Goal: Contribute content: Contribute content

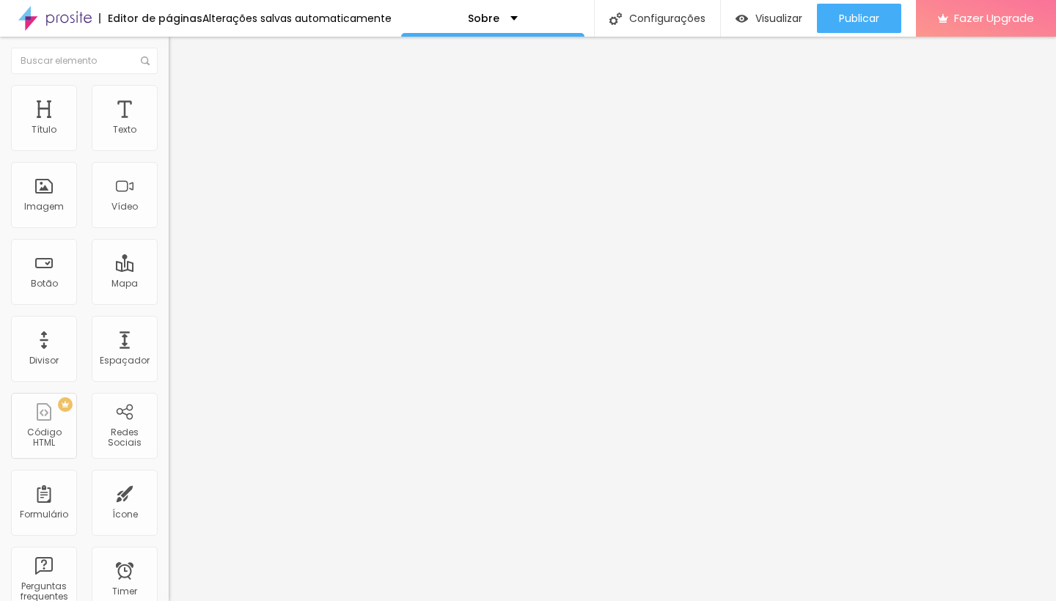
click at [169, 229] on span "Original" at bounding box center [186, 223] width 35 height 12
click at [169, 237] on div "Cinema 16:9" at bounding box center [253, 232] width 169 height 9
click at [202, 252] on span "4:3" at bounding box center [208, 246] width 13 height 12
click at [169, 260] on div "Quadrado 1:1" at bounding box center [253, 255] width 169 height 9
click at [169, 268] on div "Original" at bounding box center [253, 264] width 169 height 9
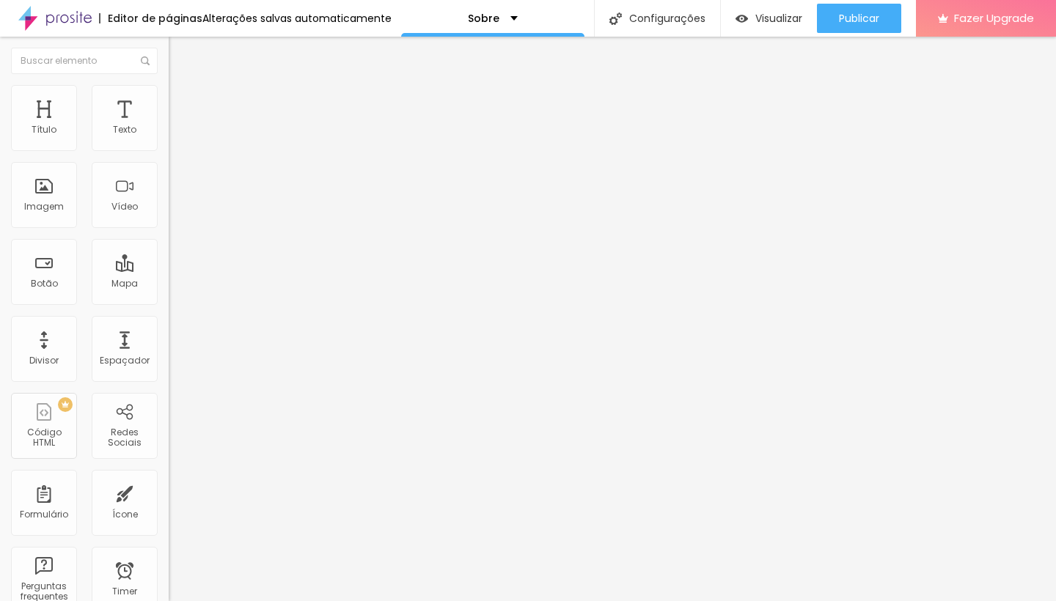
click at [169, 256] on span "Quadrado" at bounding box center [193, 249] width 48 height 12
paste input "[URL][DOMAIN_NAME]"
type input "https:/[URL][DOMAIN_NAME]"
click at [169, 126] on span "Trocar imagem" at bounding box center [209, 120] width 80 height 12
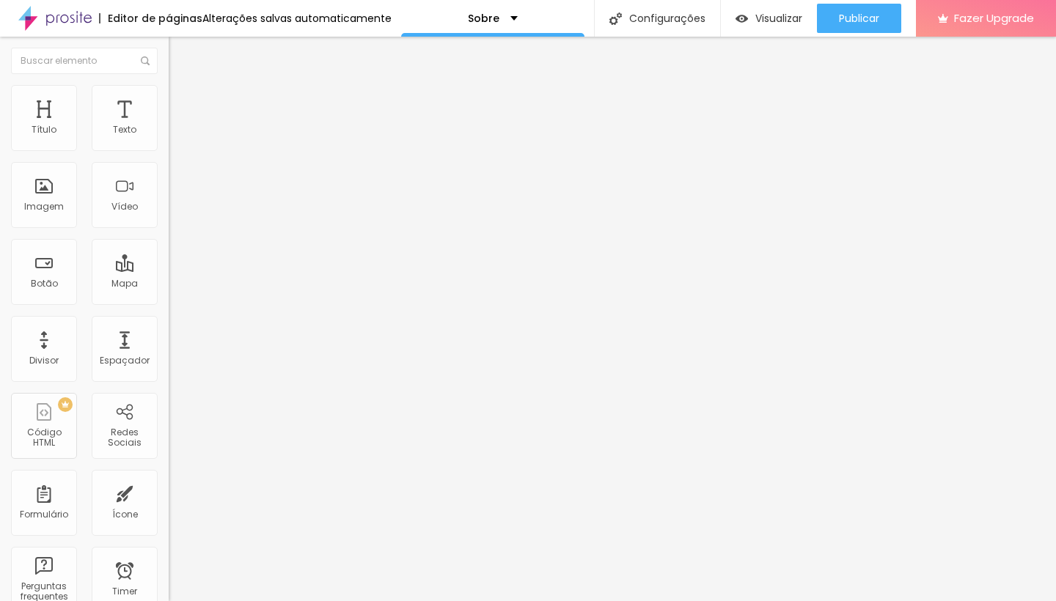
click at [304, 600] on div at bounding box center [528, 610] width 1056 height 0
click at [169, 125] on div "Trocar imagem" at bounding box center [253, 119] width 169 height 10
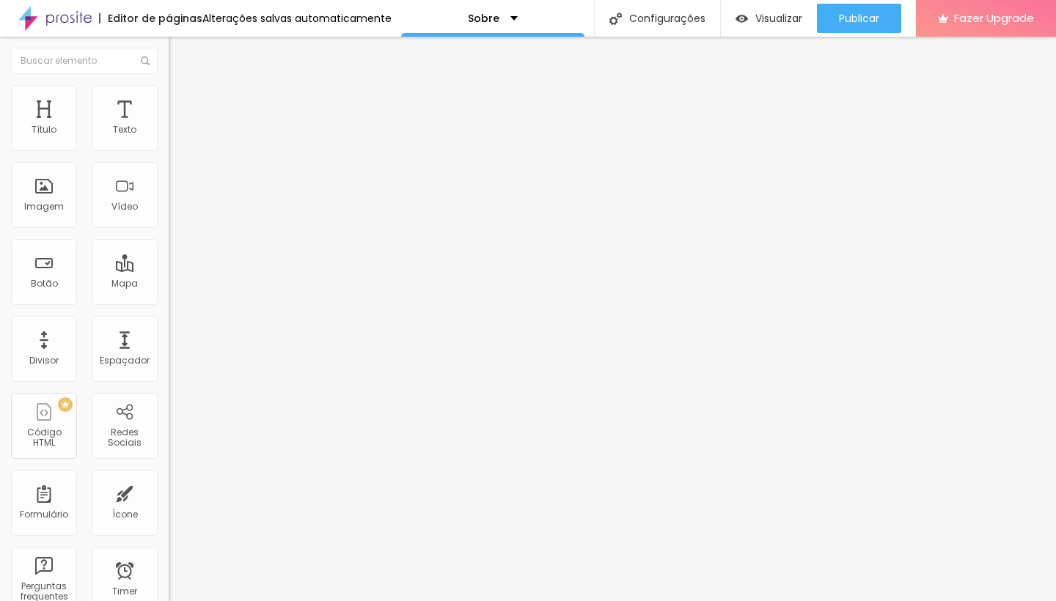
click at [169, 125] on div "Trocar imagem" at bounding box center [253, 119] width 169 height 10
click at [169, 100] on li "Avançado" at bounding box center [253, 107] width 169 height 15
click at [169, 87] on img at bounding box center [175, 91] width 13 height 13
drag, startPoint x: 136, startPoint y: 157, endPoint x: 148, endPoint y: 162, distance: 13.5
click at [169, 152] on div at bounding box center [253, 145] width 169 height 13
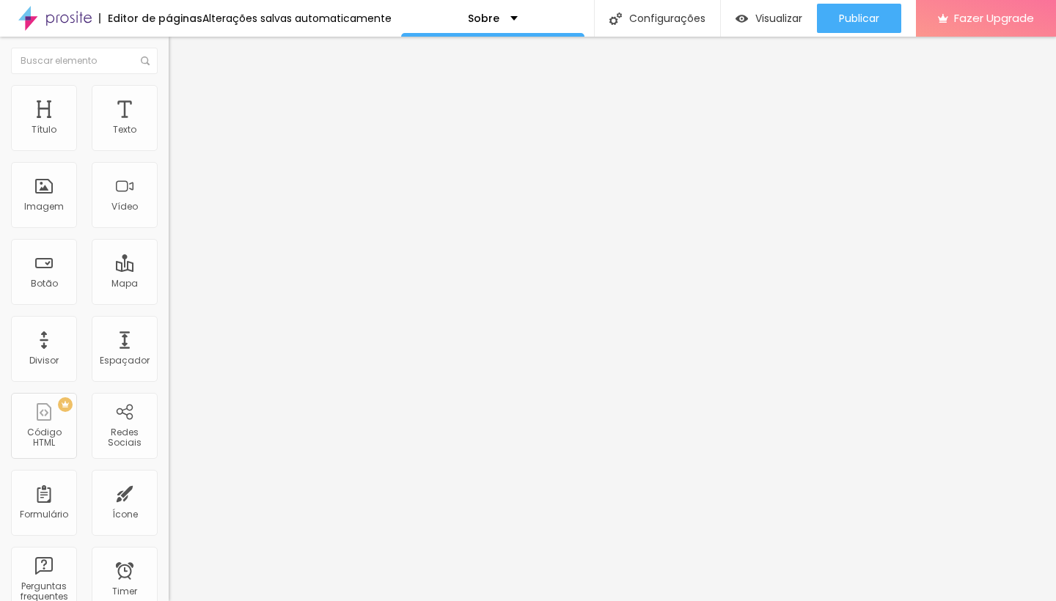
type input "95"
type input "90"
type input "85"
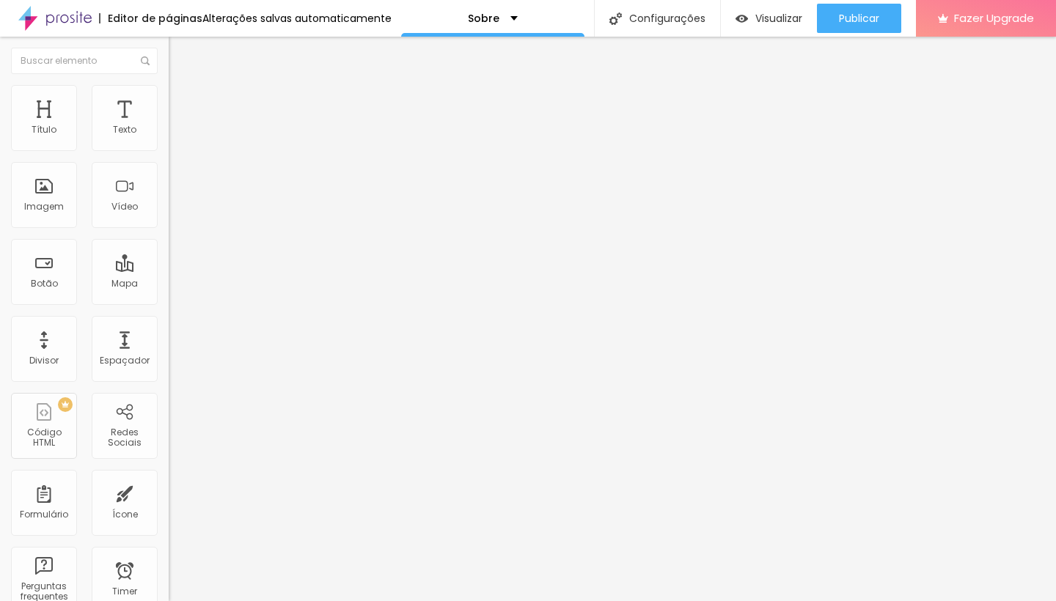
type input "85"
type input "80"
type input "85"
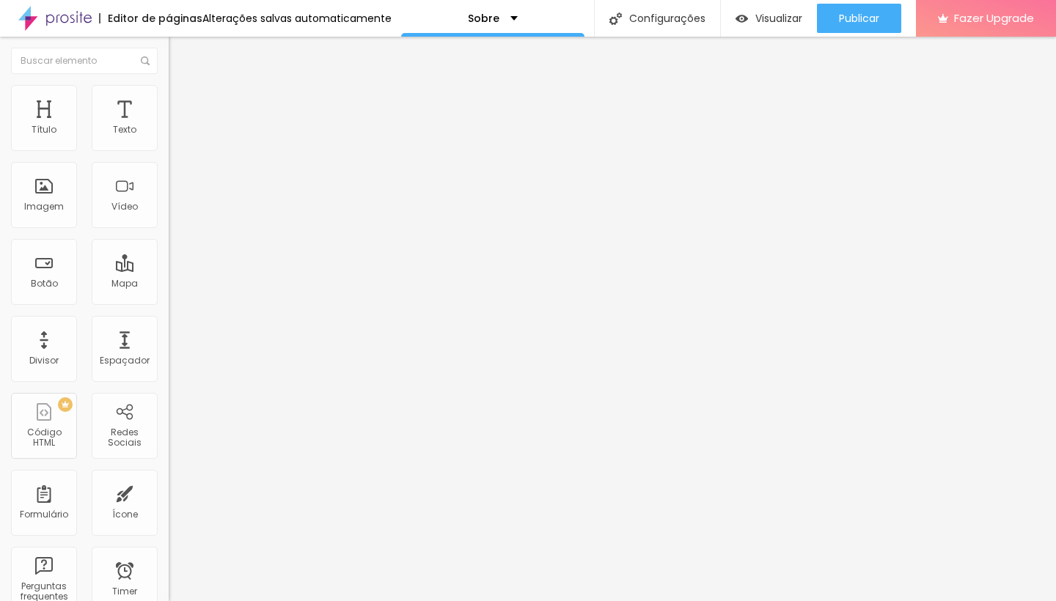
type input "80"
type input "75"
type input "70"
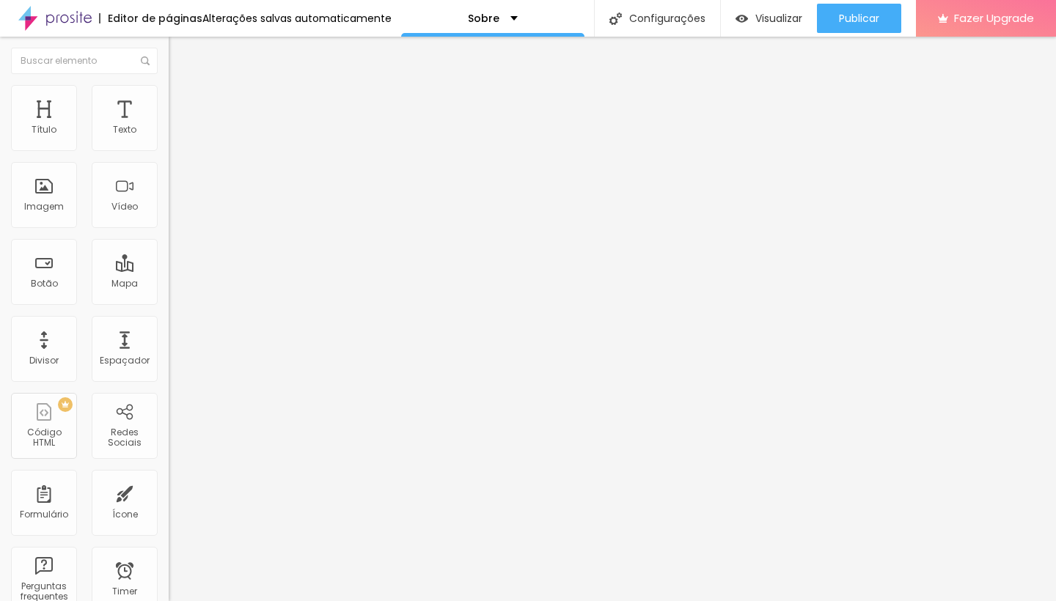
type input "70"
type input "80"
type input "85"
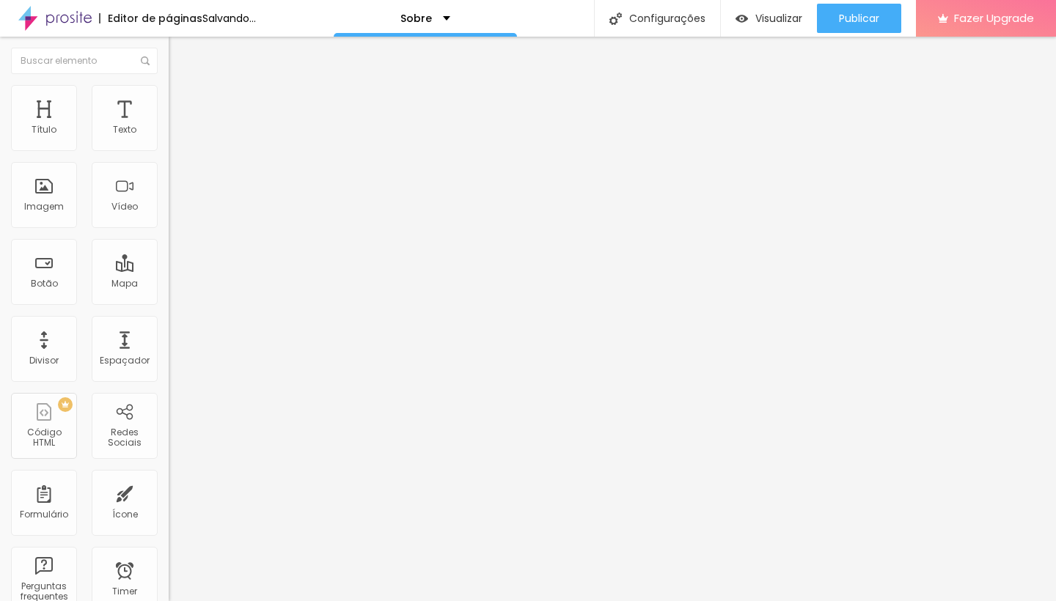
type input "95"
type input "100"
type input "95"
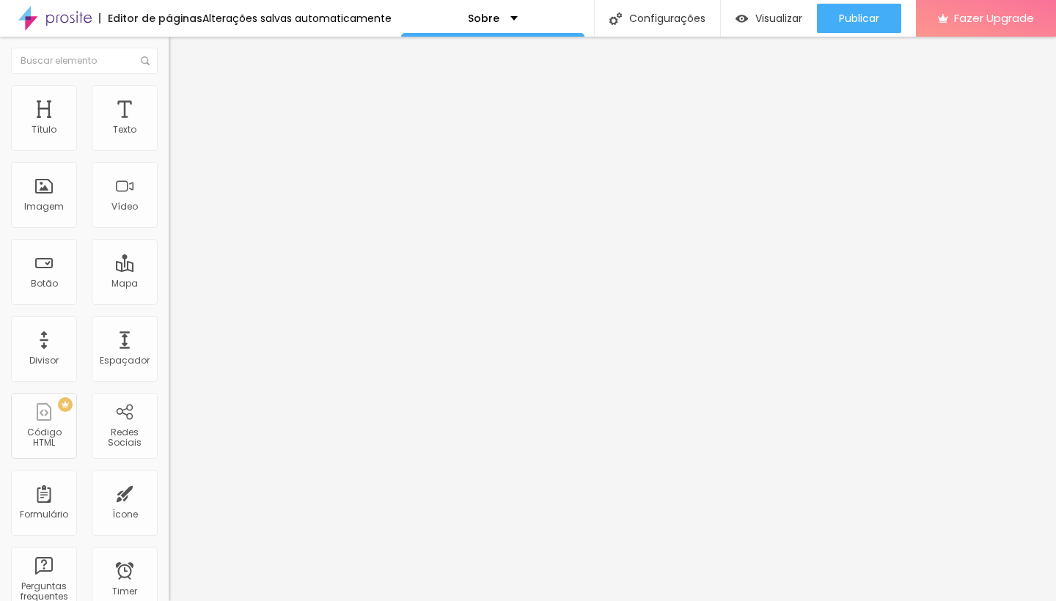
type input "95"
type input "90"
type input "85"
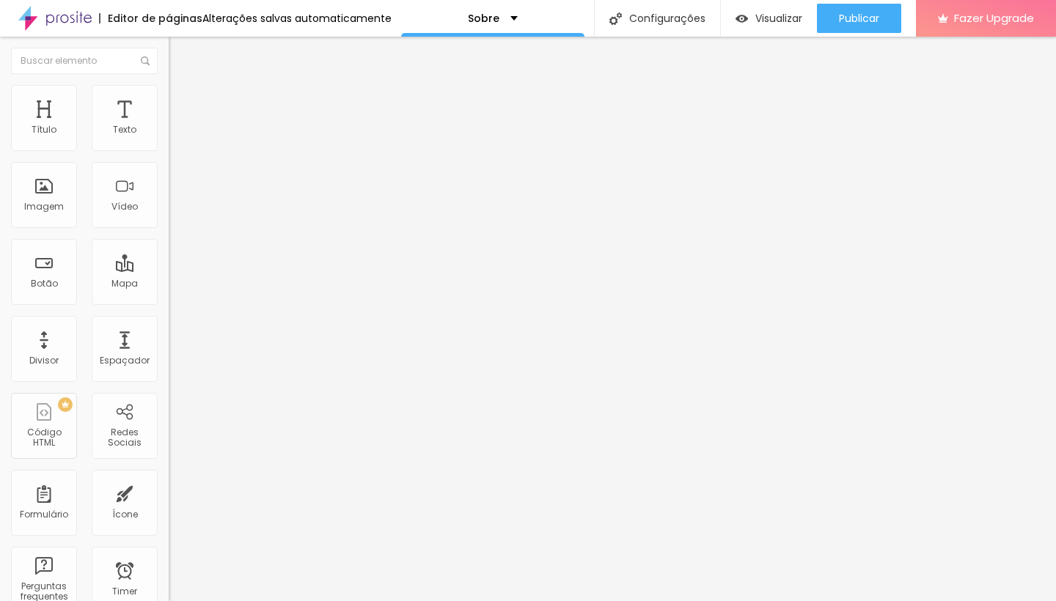
type input "90"
type input "85"
type input "80"
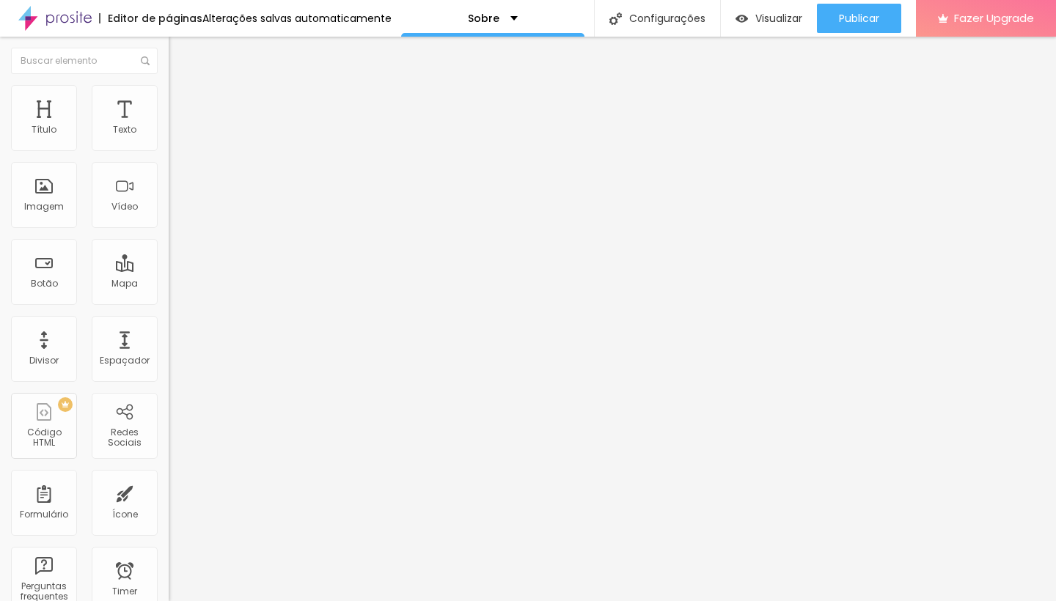
type input "80"
type input "75"
type input "70"
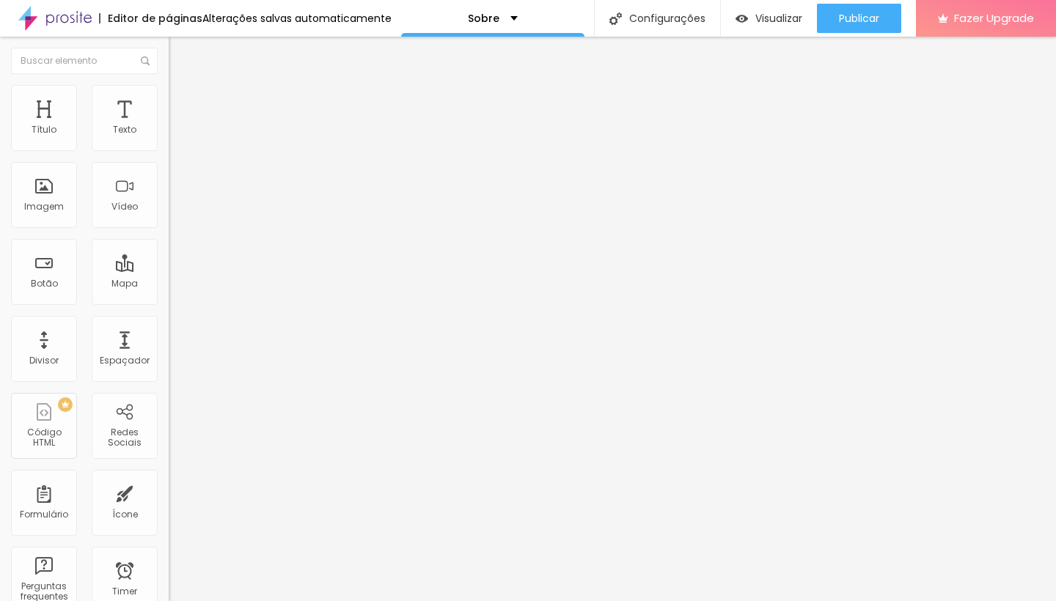
type input "65"
type input "60"
type input "55"
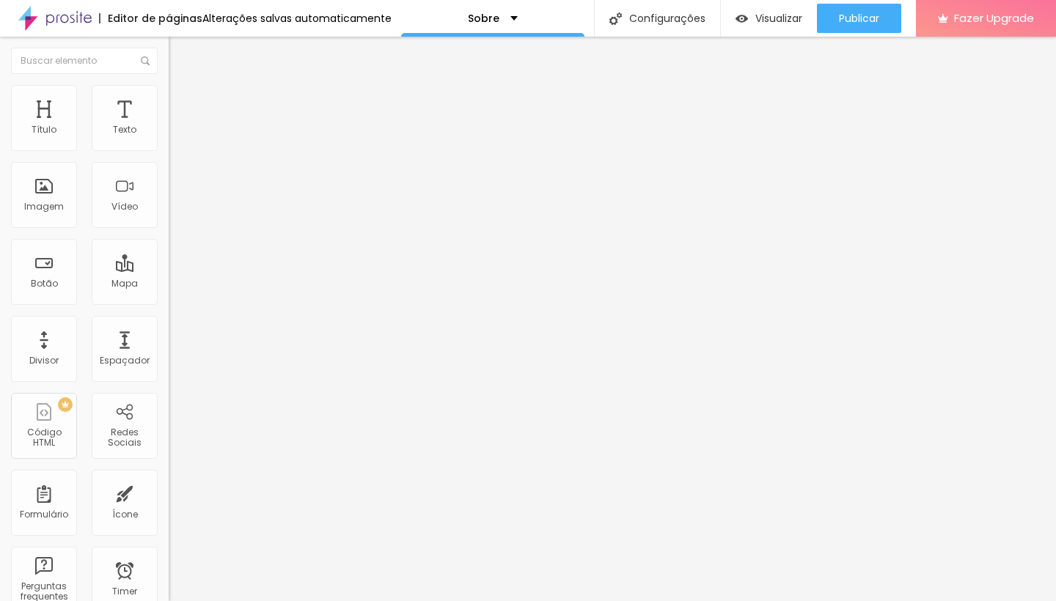
type input "55"
type input "50"
type input "40"
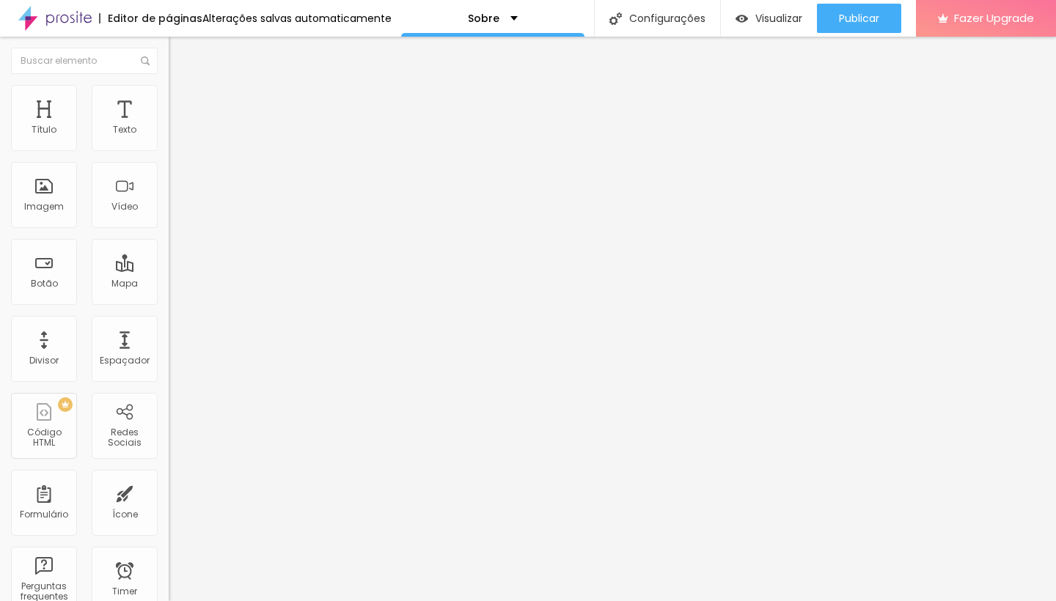
type input "35"
type input "40"
type input "45"
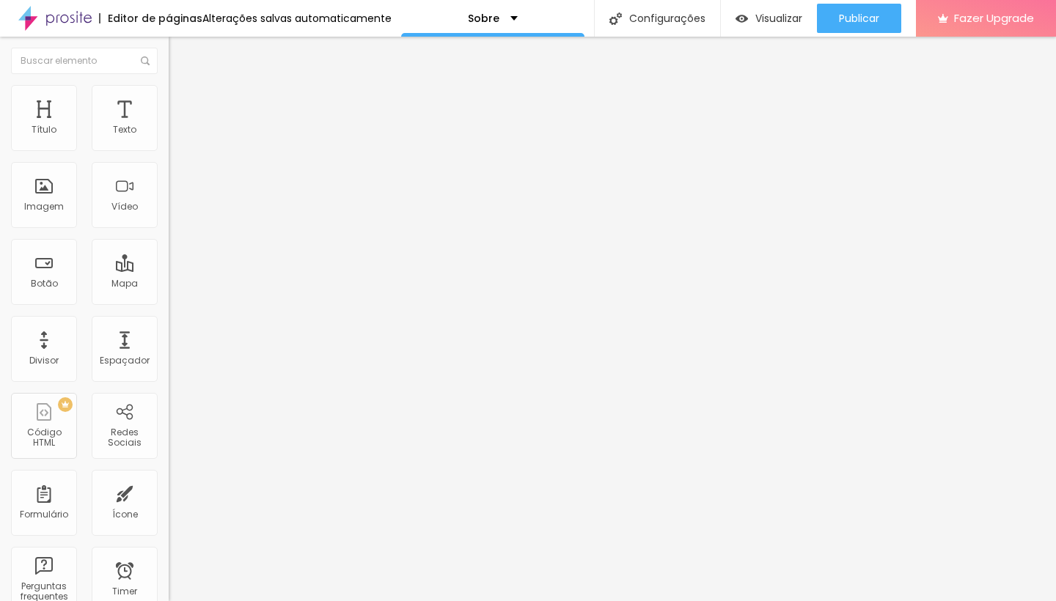
type input "45"
type input "55"
type input "65"
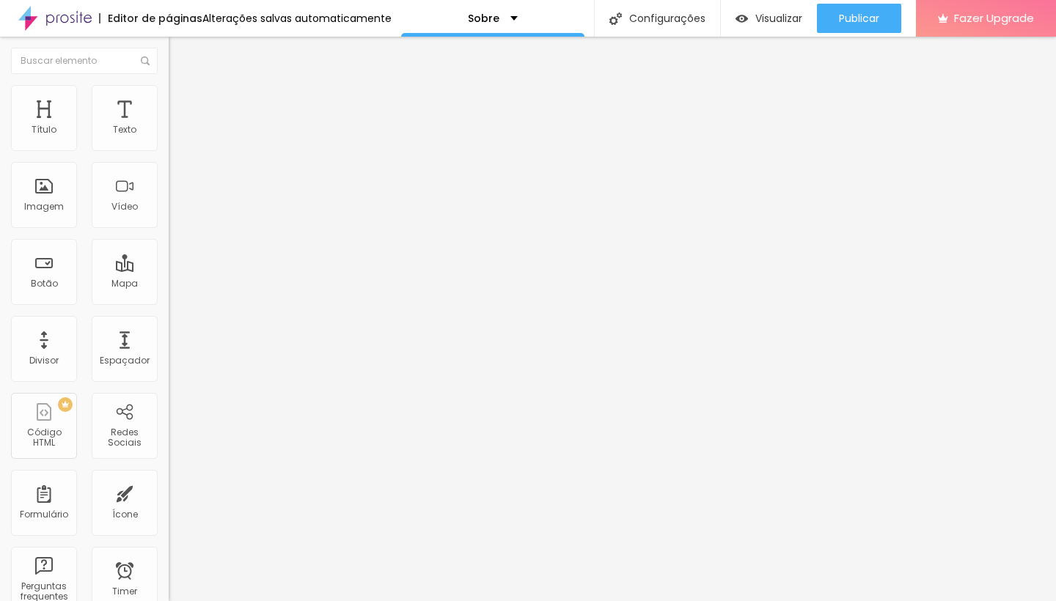
type input "70"
type input "75"
type input "85"
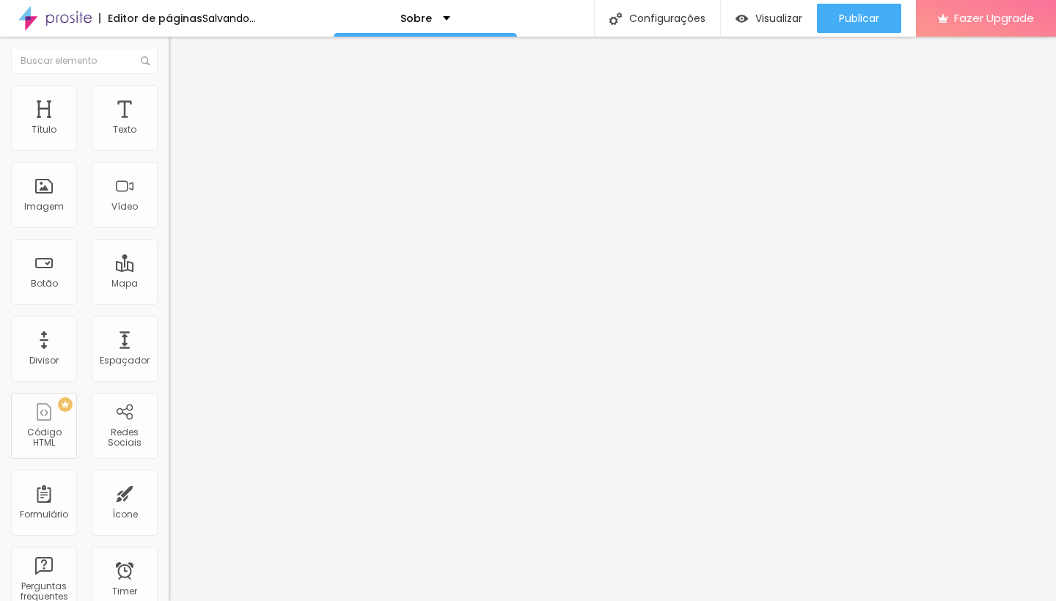
type input "85"
type input "90"
type input "95"
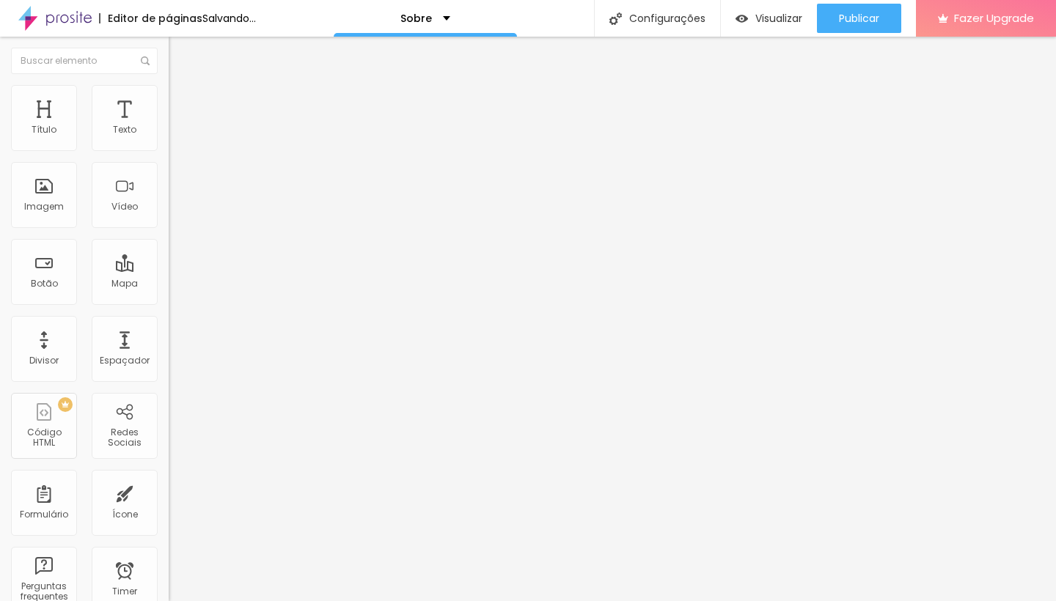
type input "100"
drag, startPoint x: 155, startPoint y: 159, endPoint x: 174, endPoint y: 172, distance: 22.8
click at [174, 172] on div "Título Texto Imagem Vídeo Botão Mapa Divisor Espaçador PREMIUM Código HTML Rede…" at bounding box center [528, 319] width 1056 height 565
click at [182, 87] on span "Conteúdo" at bounding box center [204, 80] width 45 height 12
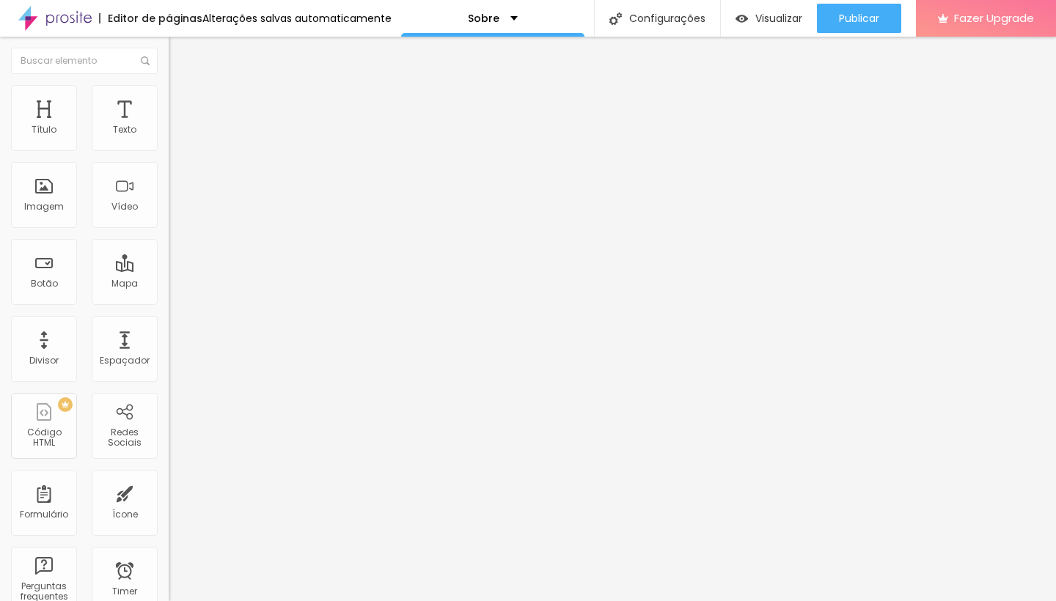
click at [169, 125] on div "Trocar imagem" at bounding box center [253, 119] width 169 height 10
click at [169, 229] on span "1:1 Quadrado" at bounding box center [198, 223] width 58 height 12
click at [169, 247] on span "Padrão" at bounding box center [185, 241] width 33 height 12
click at [169, 238] on span "Cinema" at bounding box center [187, 232] width 37 height 12
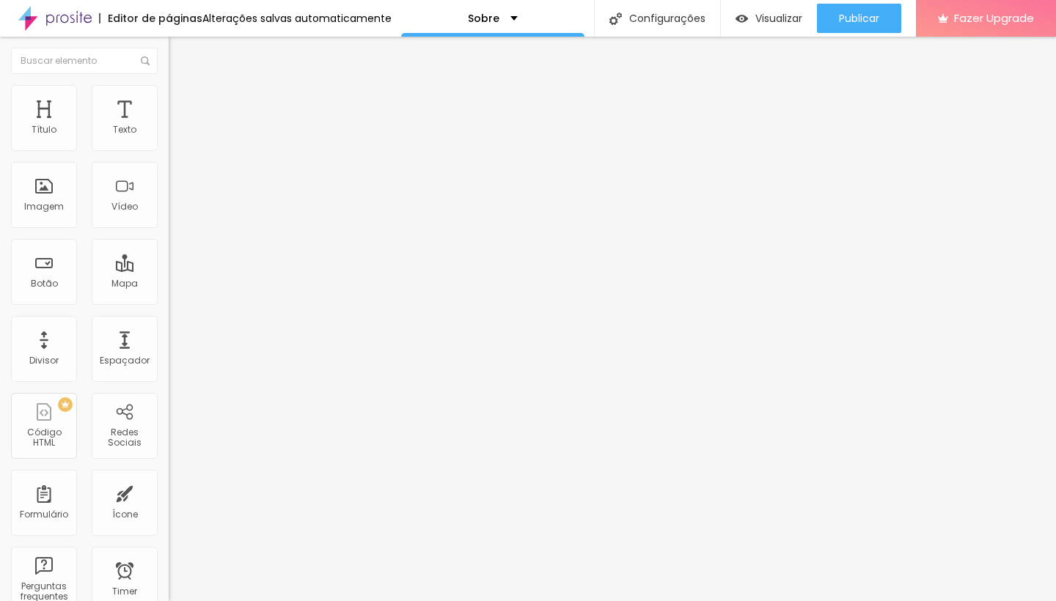
click at [169, 270] on span "Original" at bounding box center [186, 263] width 35 height 12
click at [169, 148] on input "text" at bounding box center [257, 140] width 176 height 15
click at [169, 126] on span "Trocar imagem" at bounding box center [209, 120] width 80 height 12
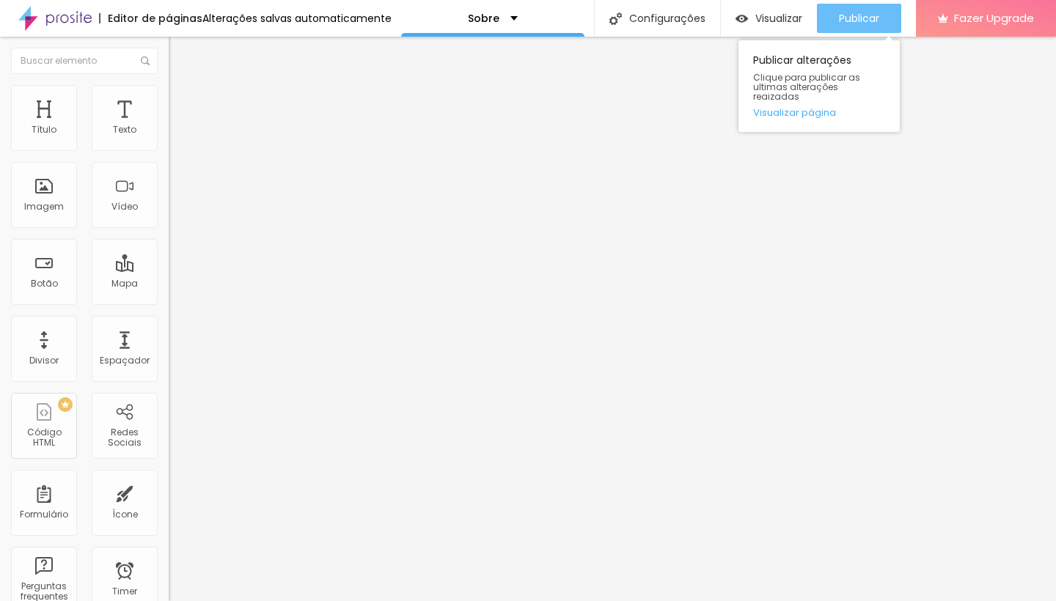
drag, startPoint x: 851, startPoint y: 16, endPoint x: 860, endPoint y: 7, distance: 12.4
click at [851, 16] on span "Publicar" at bounding box center [859, 18] width 40 height 12
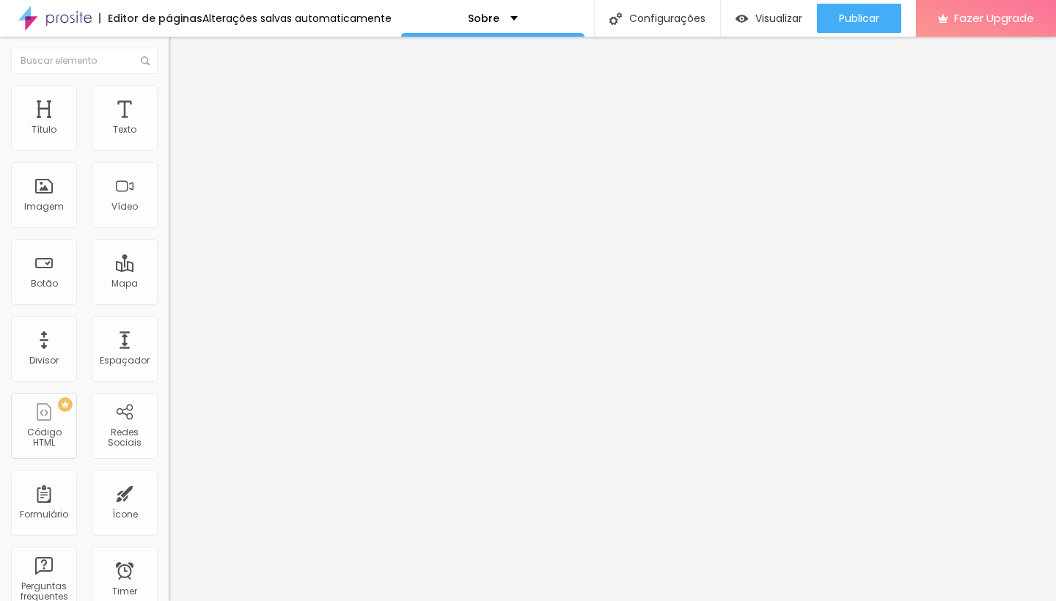
click at [169, 97] on li "Estilo" at bounding box center [253, 92] width 169 height 15
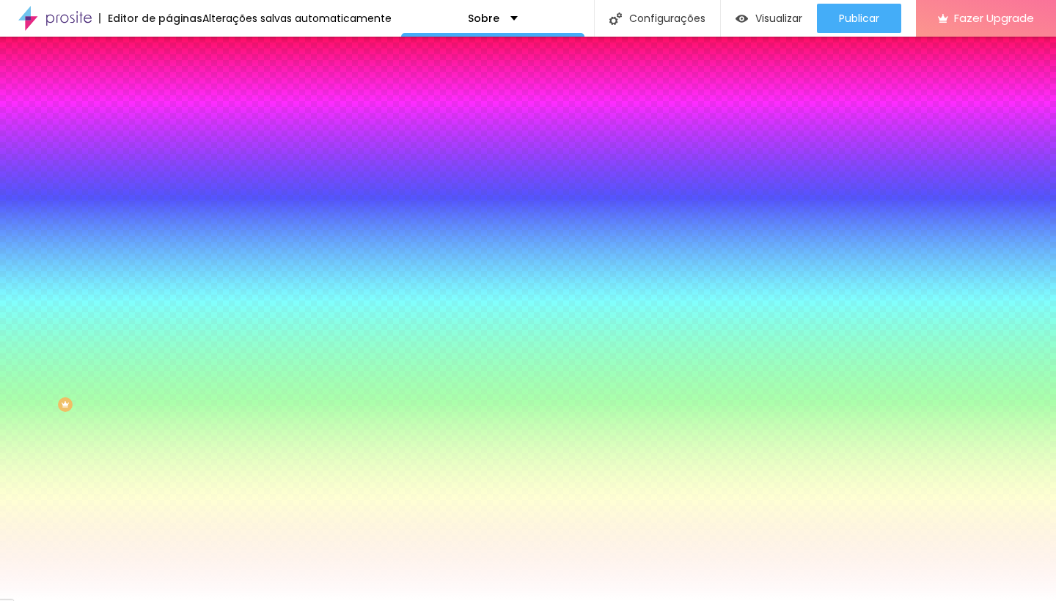
click at [169, 85] on li "Conteúdo" at bounding box center [253, 77] width 169 height 15
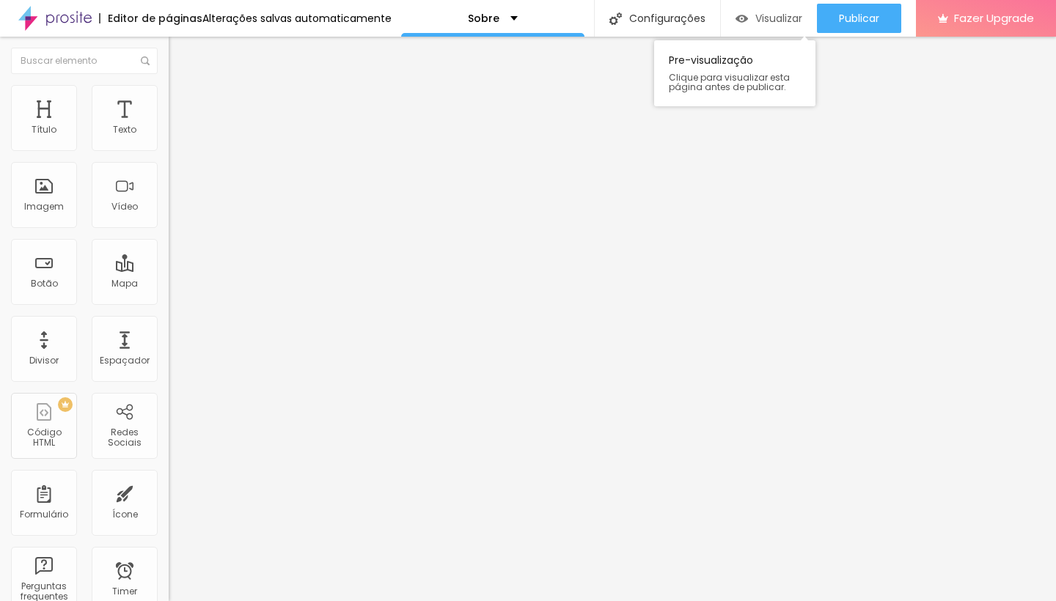
click at [778, 14] on span "Visualizar" at bounding box center [778, 18] width 47 height 12
